Goal: Information Seeking & Learning: Understand process/instructions

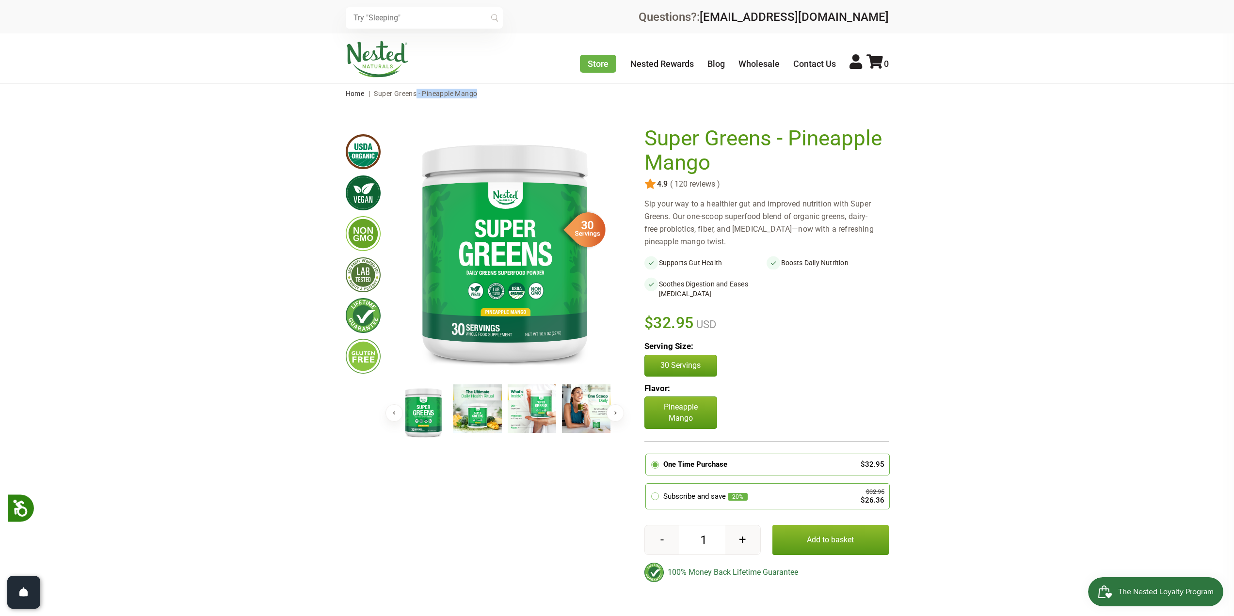
drag, startPoint x: 418, startPoint y: 95, endPoint x: 479, endPoint y: 97, distance: 61.6
click at [479, 97] on nav "Home | Super Greens - Pineapple Mango" at bounding box center [617, 93] width 543 height 19
click at [811, 68] on link "Contact Us" at bounding box center [814, 64] width 43 height 10
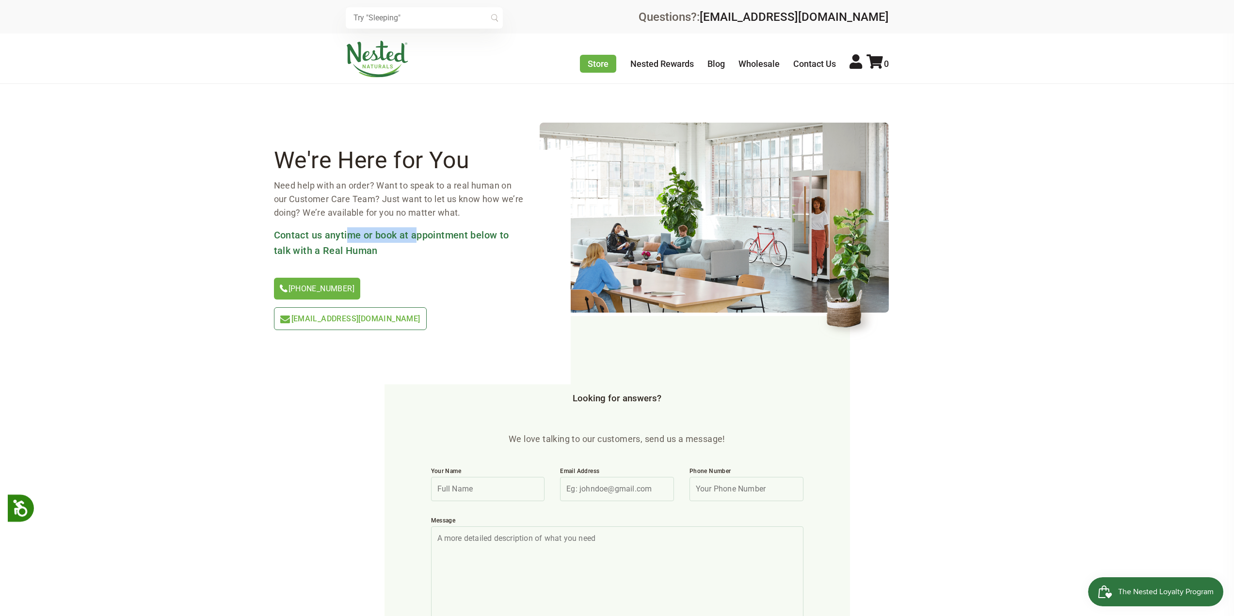
drag, startPoint x: 349, startPoint y: 237, endPoint x: 420, endPoint y: 243, distance: 70.6
click at [420, 243] on h3 "Contact us anytime or book at appointment below to talk with a Real Human" at bounding box center [399, 242] width 250 height 31
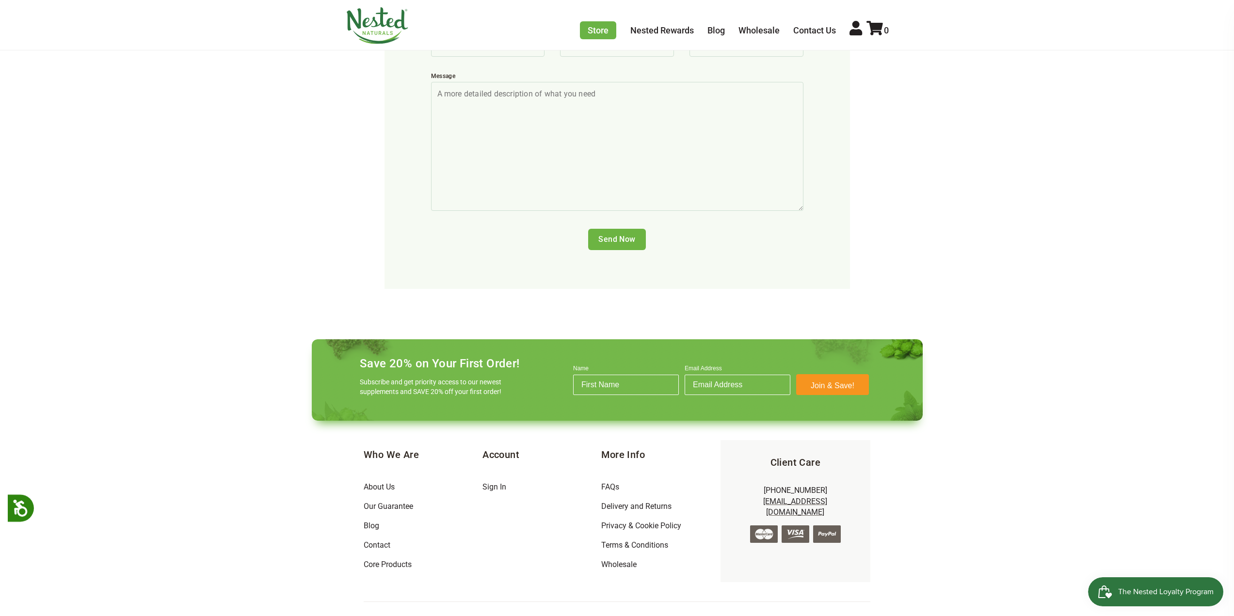
scroll to position [448, 0]
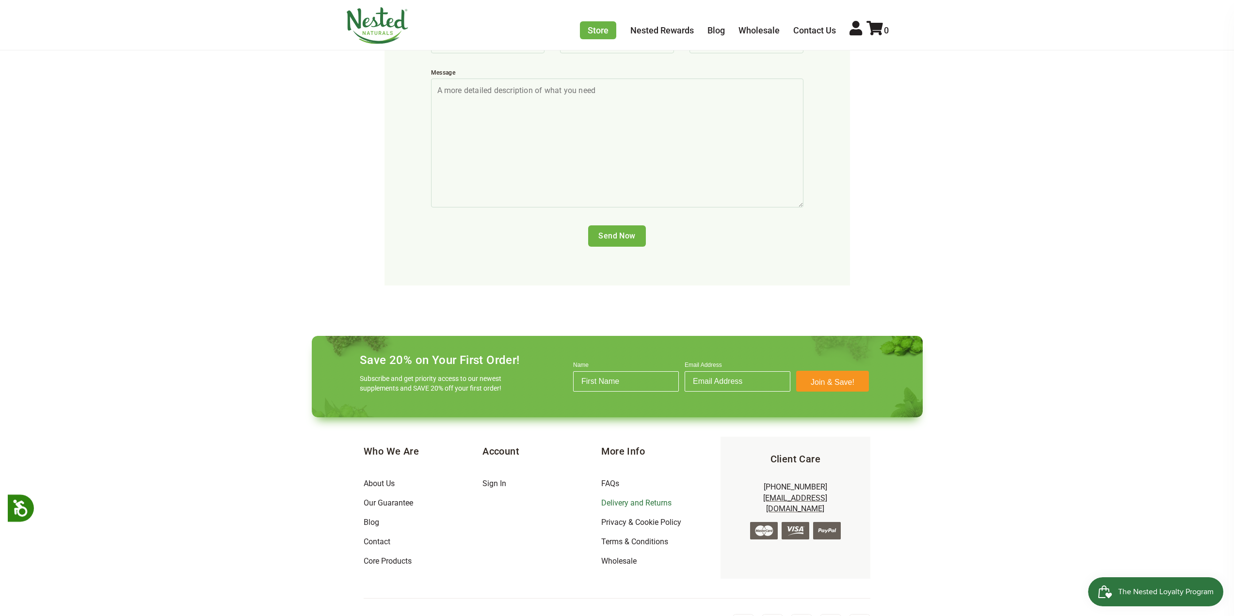
click at [642, 498] on link "Delivery and Returns" at bounding box center [636, 502] width 70 height 9
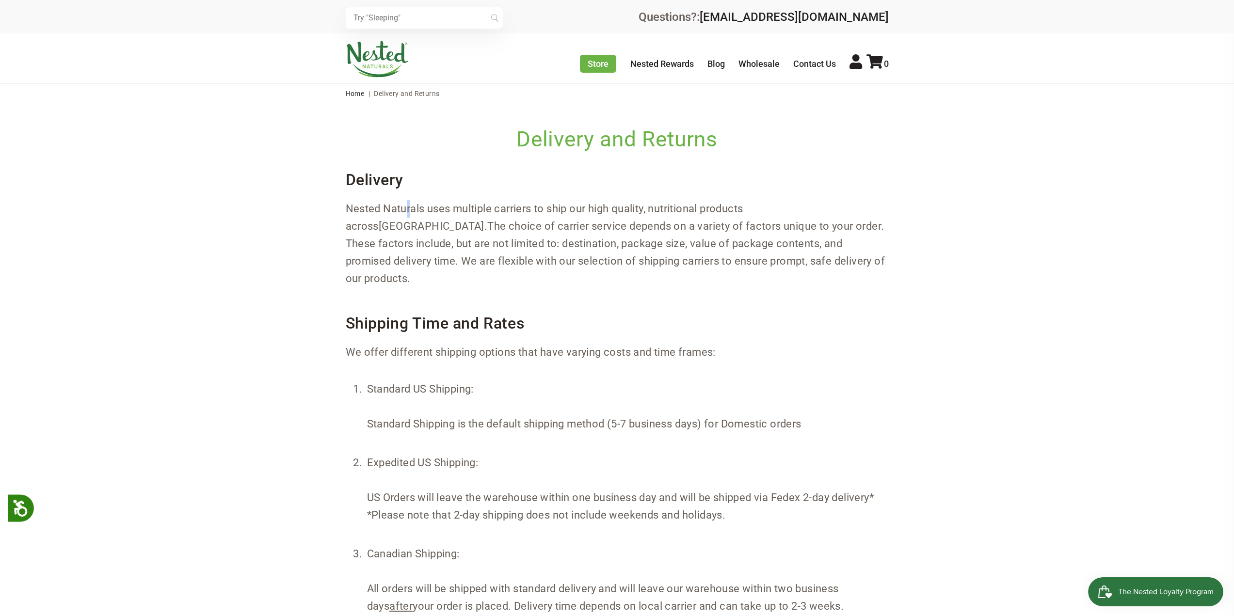
drag, startPoint x: 416, startPoint y: 206, endPoint x: 585, endPoint y: 213, distance: 168.8
click at [418, 206] on span "Nested Naturals uses multiple carriers to ship our high quality, nutritional pr…" at bounding box center [544, 218] width 397 height 30
drag, startPoint x: 585, startPoint y: 213, endPoint x: 651, endPoint y: 255, distance: 78.0
click at [591, 214] on span "Nested Naturals uses multiple carriers to ship our high quality, nutritional pr…" at bounding box center [544, 218] width 397 height 30
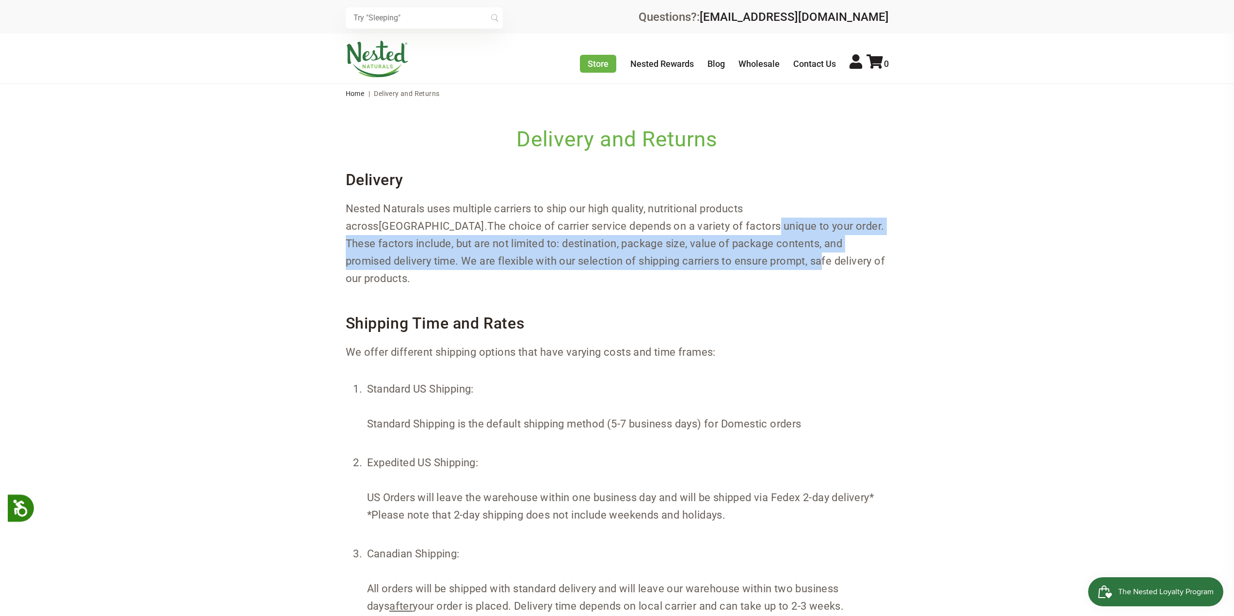
drag, startPoint x: 651, startPoint y: 255, endPoint x: 666, endPoint y: 264, distance: 17.6
click at [666, 264] on p "Nested Naturals uses multiple carriers to ship our high quality, nutritional pr…" at bounding box center [617, 243] width 543 height 87
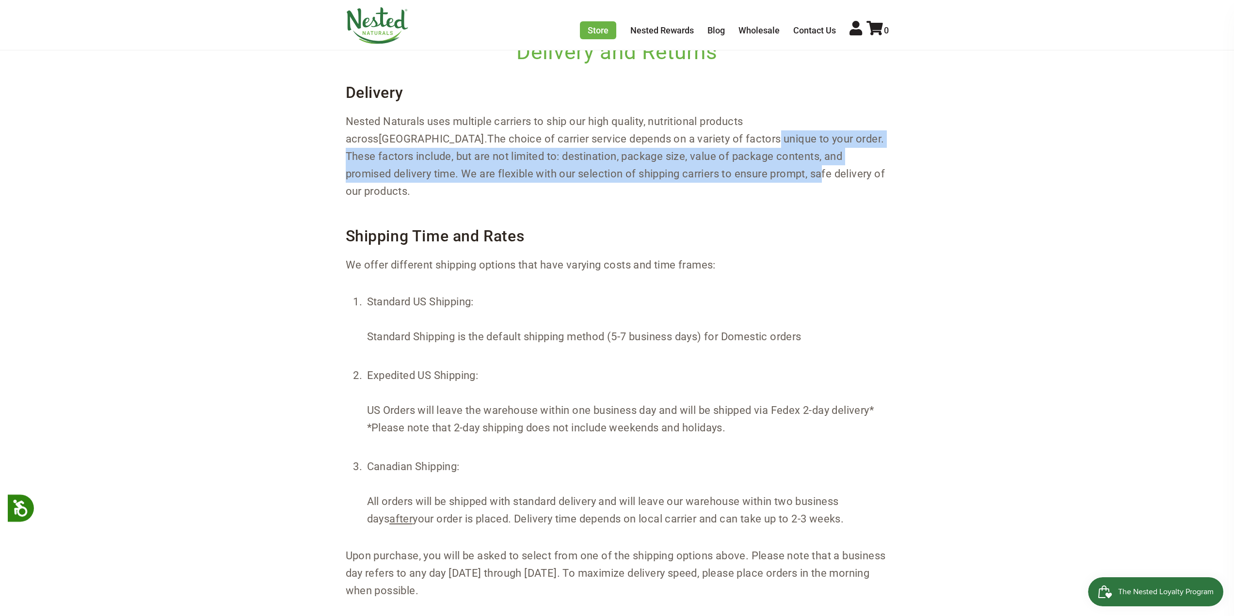
scroll to position [194, 0]
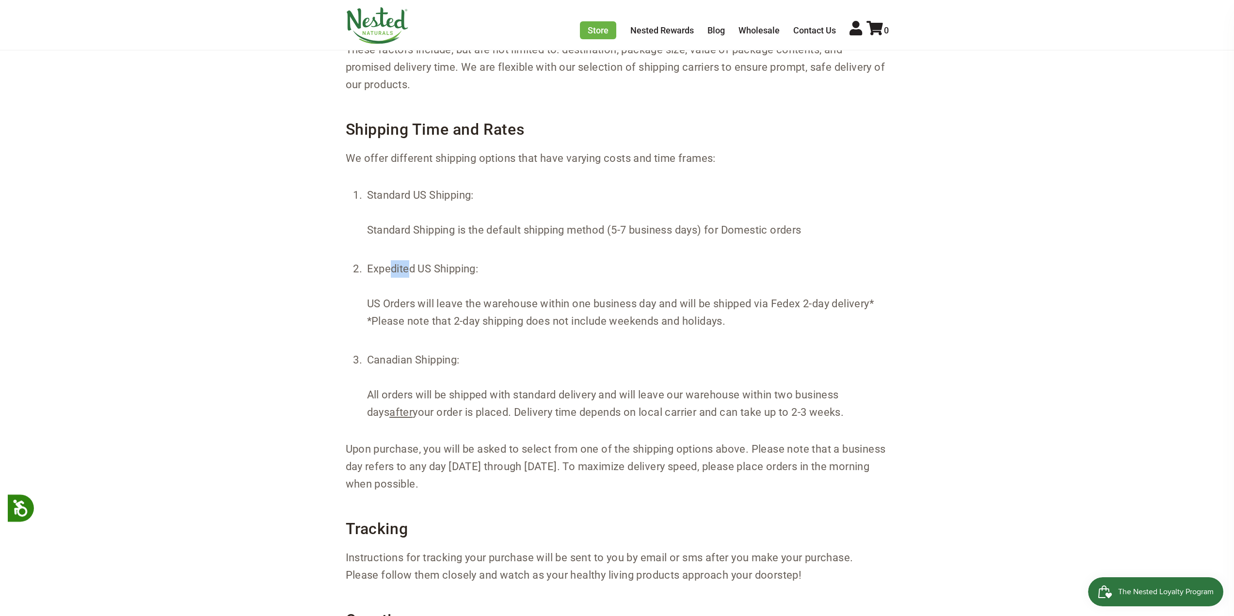
drag, startPoint x: 396, startPoint y: 249, endPoint x: 411, endPoint y: 255, distance: 15.4
click at [411, 258] on li "Expedited US Shipping: US Orders will leave the warehouse within one business d…" at bounding box center [626, 303] width 523 height 91
click at [427, 296] on li "Expedited US Shipping: US Orders will leave the warehouse within one business d…" at bounding box center [626, 303] width 523 height 91
drag, startPoint x: 414, startPoint y: 345, endPoint x: 460, endPoint y: 364, distance: 49.5
click at [460, 364] on li "Canadian Shipping: All orders will be shipped with standard delivery and will l…" at bounding box center [626, 386] width 523 height 74
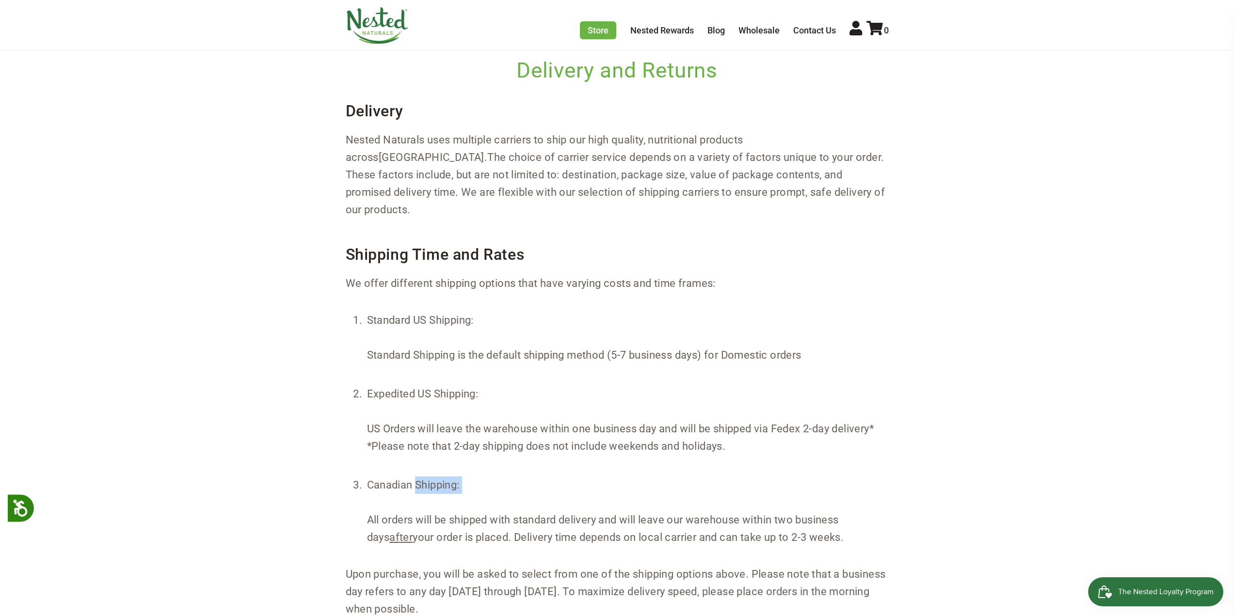
scroll to position [0, 0]
